Goal: Task Accomplishment & Management: Manage account settings

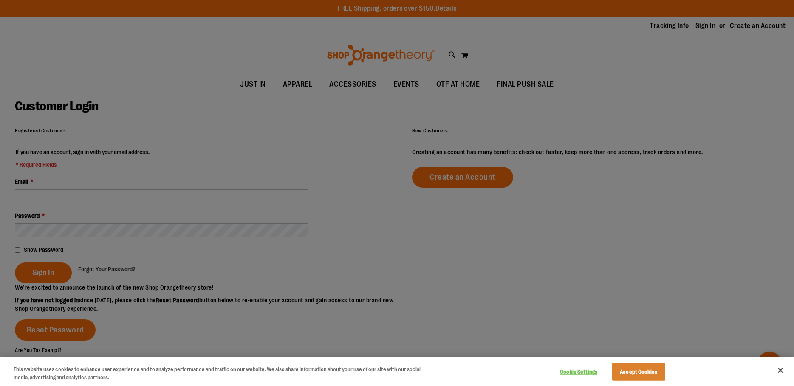
click at [85, 197] on div at bounding box center [397, 193] width 794 height 386
click at [643, 377] on button "Accept Cookies" at bounding box center [638, 372] width 53 height 18
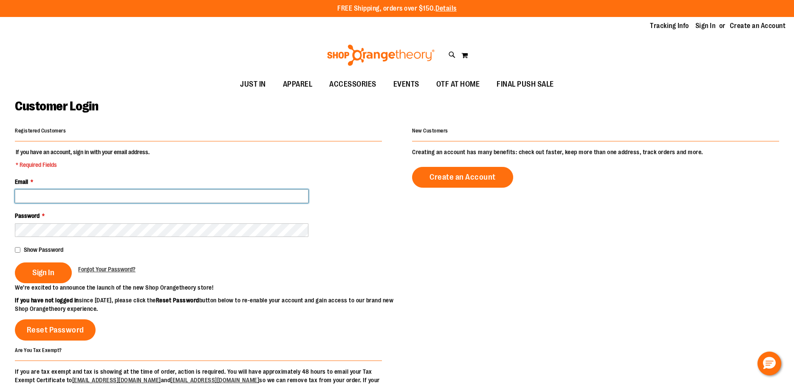
click at [101, 202] on input "Email *" at bounding box center [161, 196] width 293 height 14
type input "**********"
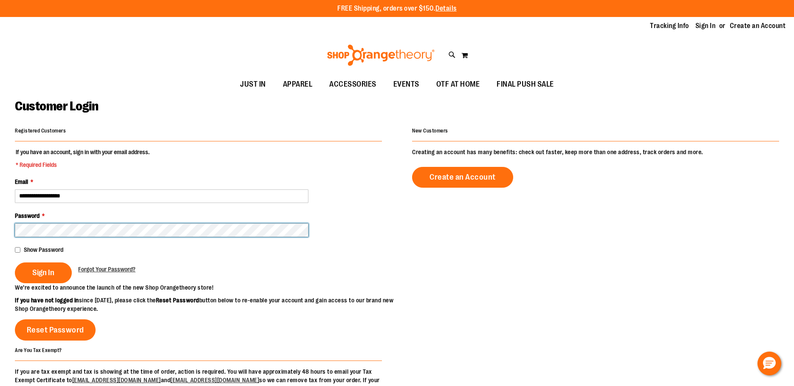
click at [15, 262] on button "Sign In" at bounding box center [43, 272] width 57 height 21
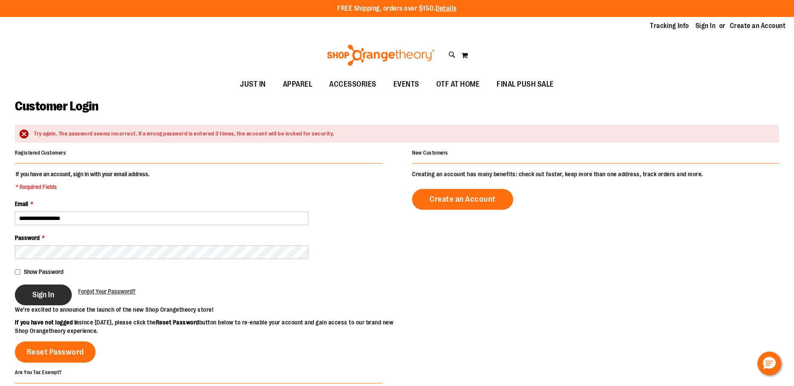
click at [40, 291] on span "Sign In" at bounding box center [43, 294] width 22 height 9
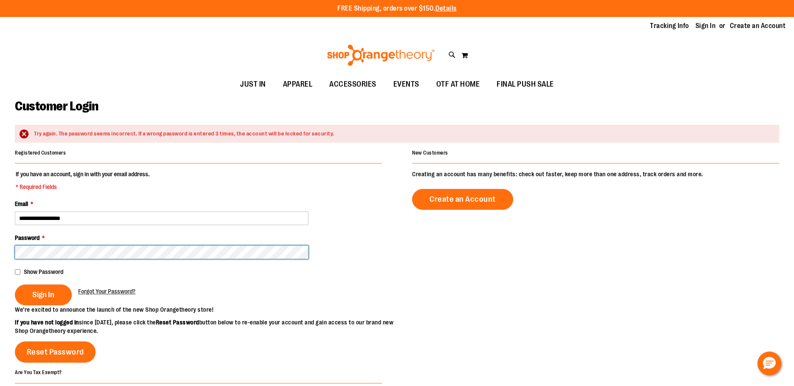
click at [15, 285] on button "Sign In" at bounding box center [43, 295] width 57 height 21
click at [93, 291] on span "Forgot Your Password?" at bounding box center [106, 291] width 57 height 7
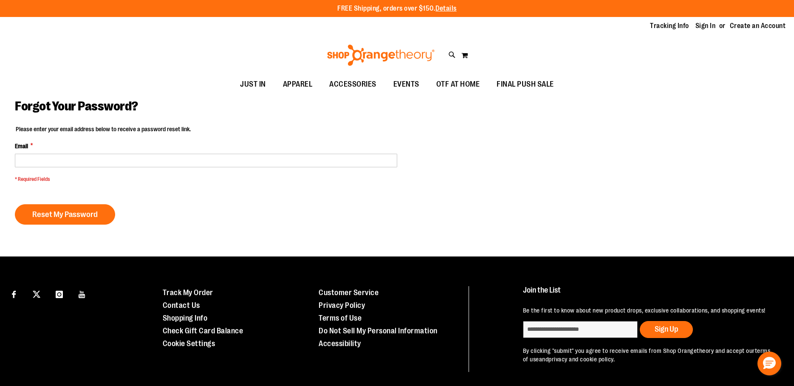
drag, startPoint x: 90, startPoint y: 168, endPoint x: 96, endPoint y: 160, distance: 9.8
click at [90, 167] on fieldset "Please enter your email address below to receive a password reset link. Email *…" at bounding box center [206, 156] width 382 height 62
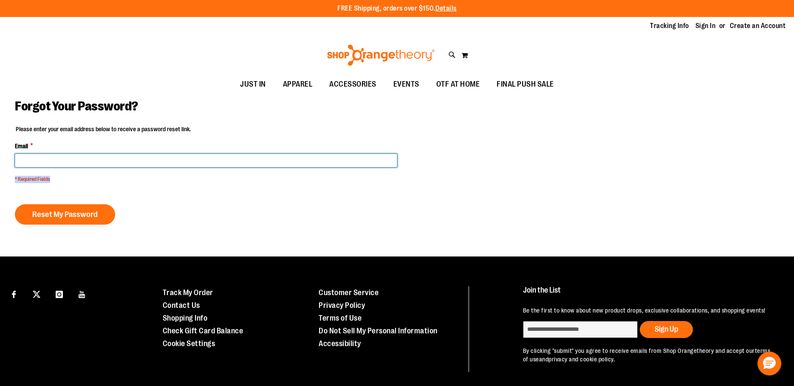
click at [96, 160] on input "Email *" at bounding box center [206, 161] width 382 height 14
type input "**********"
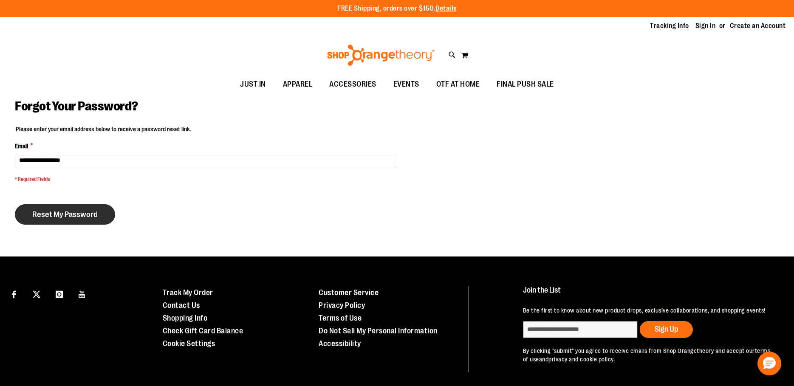
click at [56, 208] on button "Reset My Password" at bounding box center [65, 214] width 100 height 20
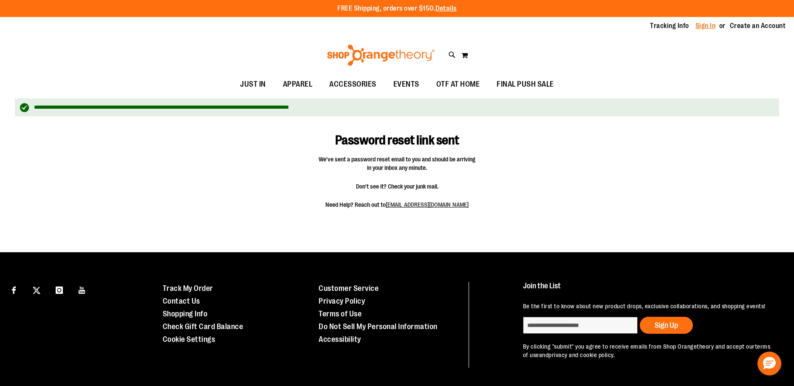
click at [707, 25] on link "Sign In" at bounding box center [705, 25] width 20 height 9
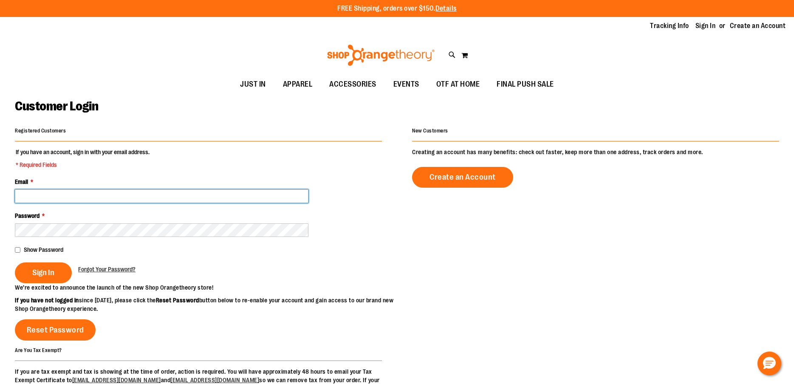
click at [167, 189] on input "Email *" at bounding box center [161, 196] width 293 height 14
type input "**********"
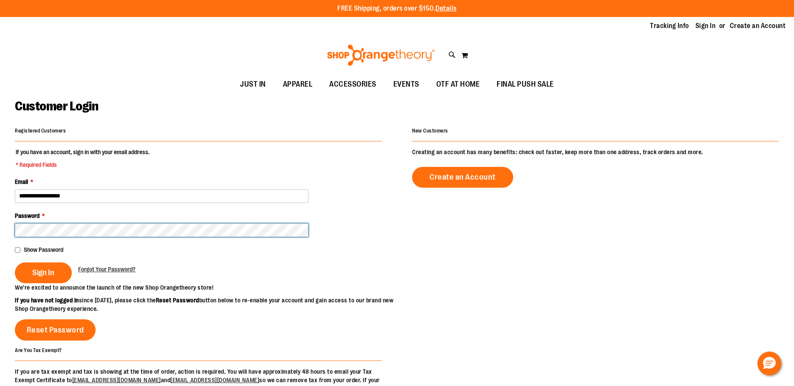
click at [15, 262] on button "Sign In" at bounding box center [43, 272] width 57 height 21
